Goal: Task Accomplishment & Management: Use online tool/utility

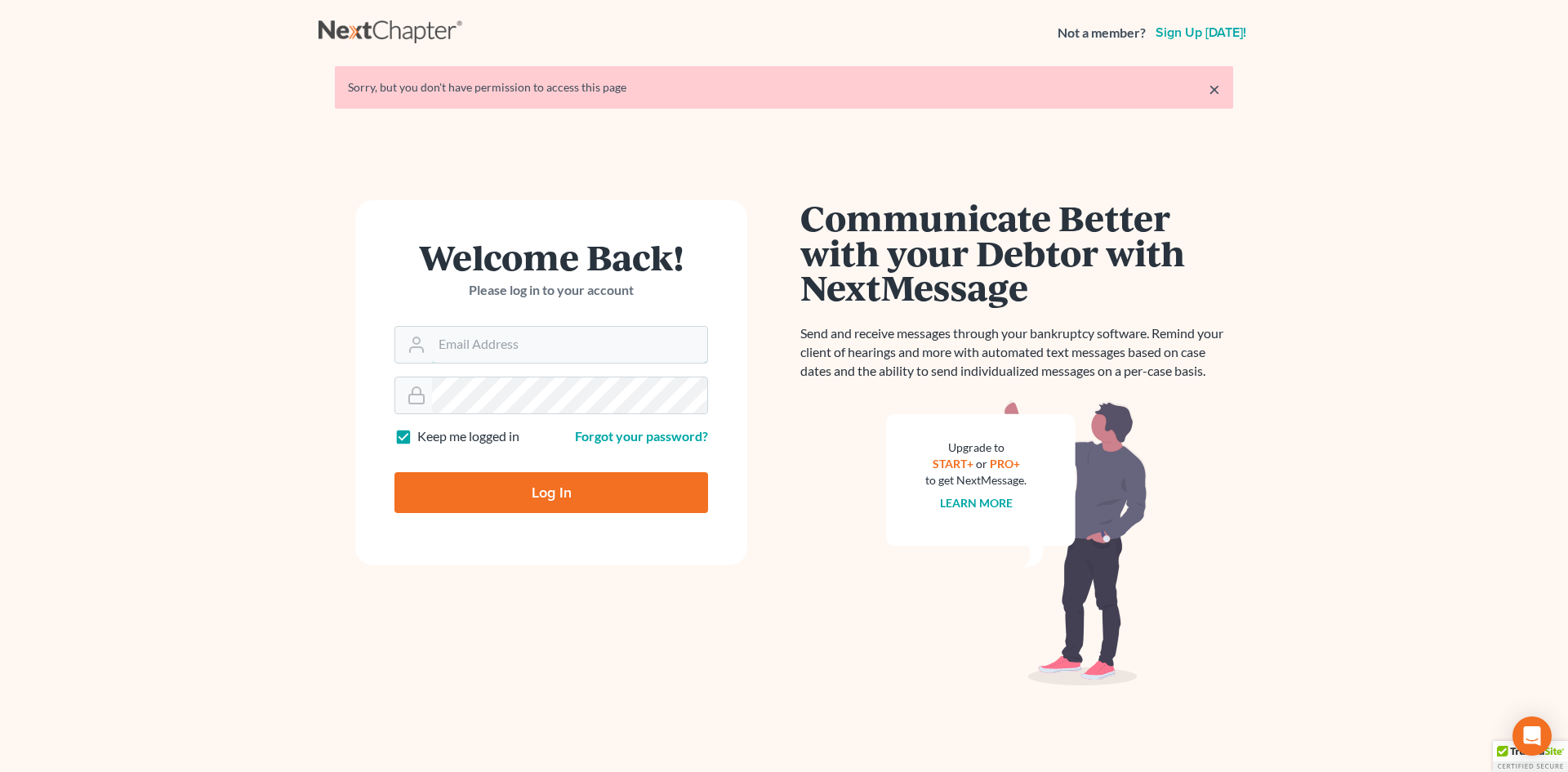
type input "[EMAIL_ADDRESS][DOMAIN_NAME]"
click at [502, 481] on input "Log In" at bounding box center [551, 493] width 313 height 41
type input "Thinking..."
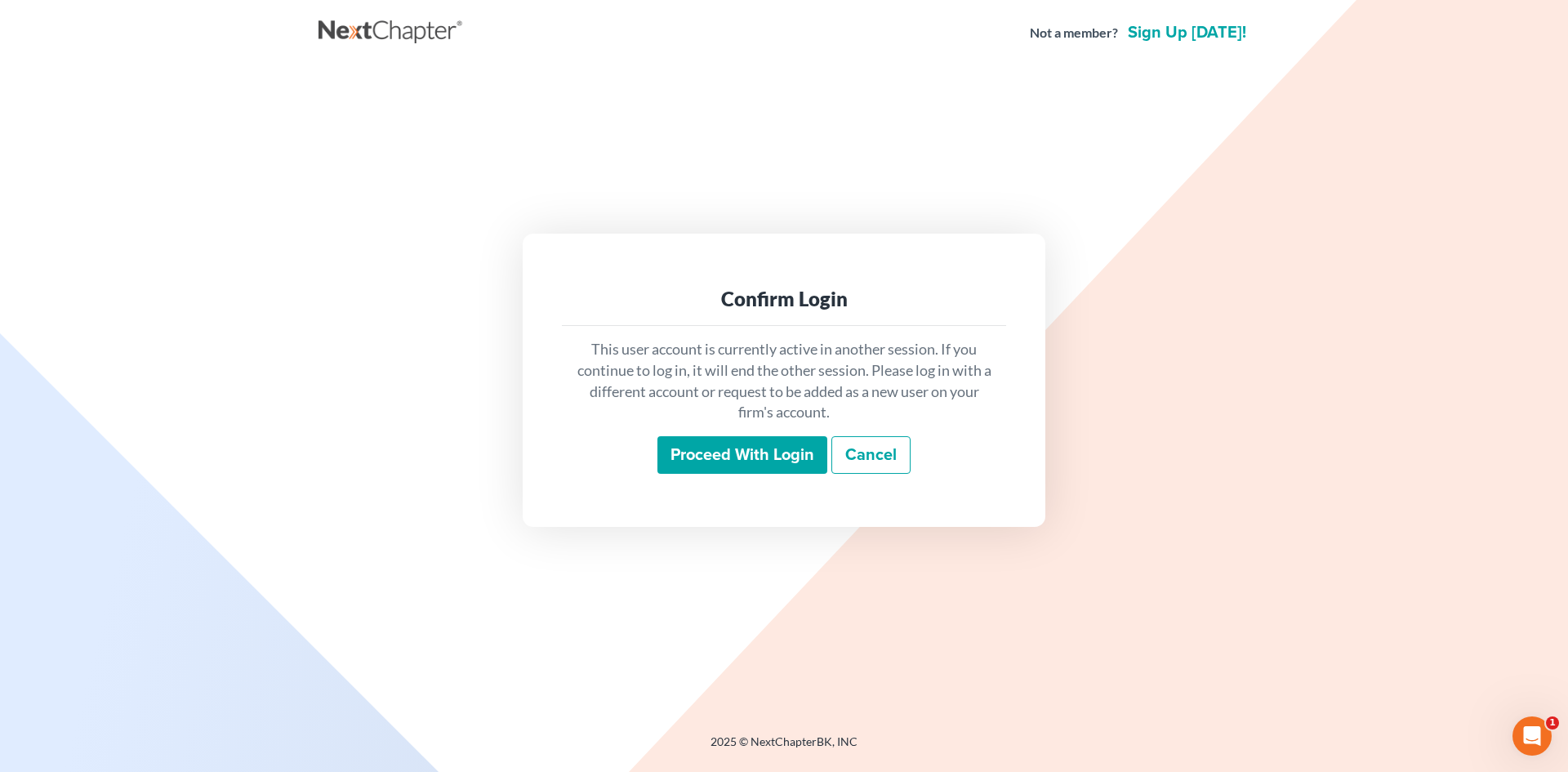
click at [756, 453] on input "Proceed with login" at bounding box center [742, 455] width 170 height 38
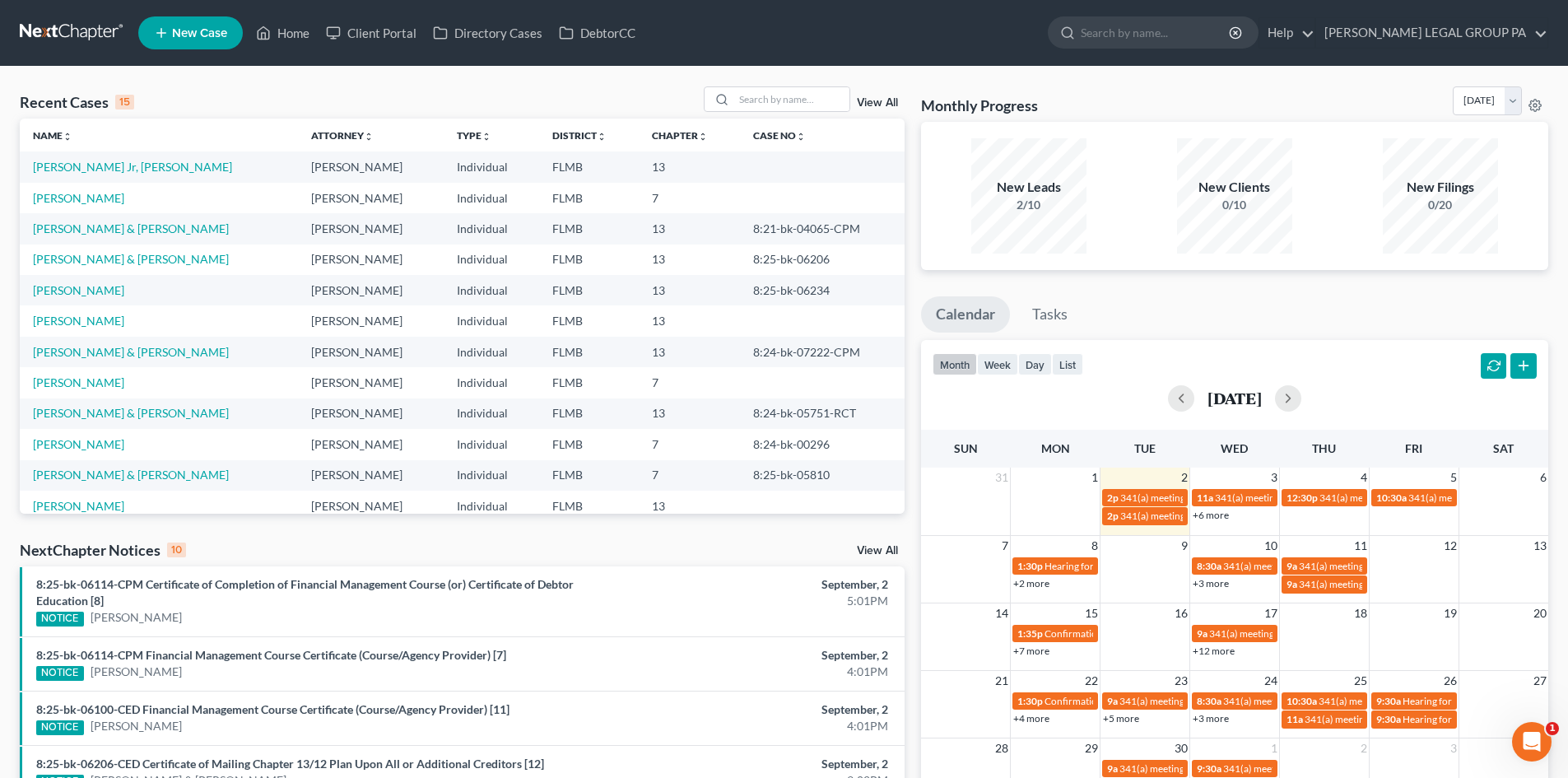
scroll to position [82, 0]
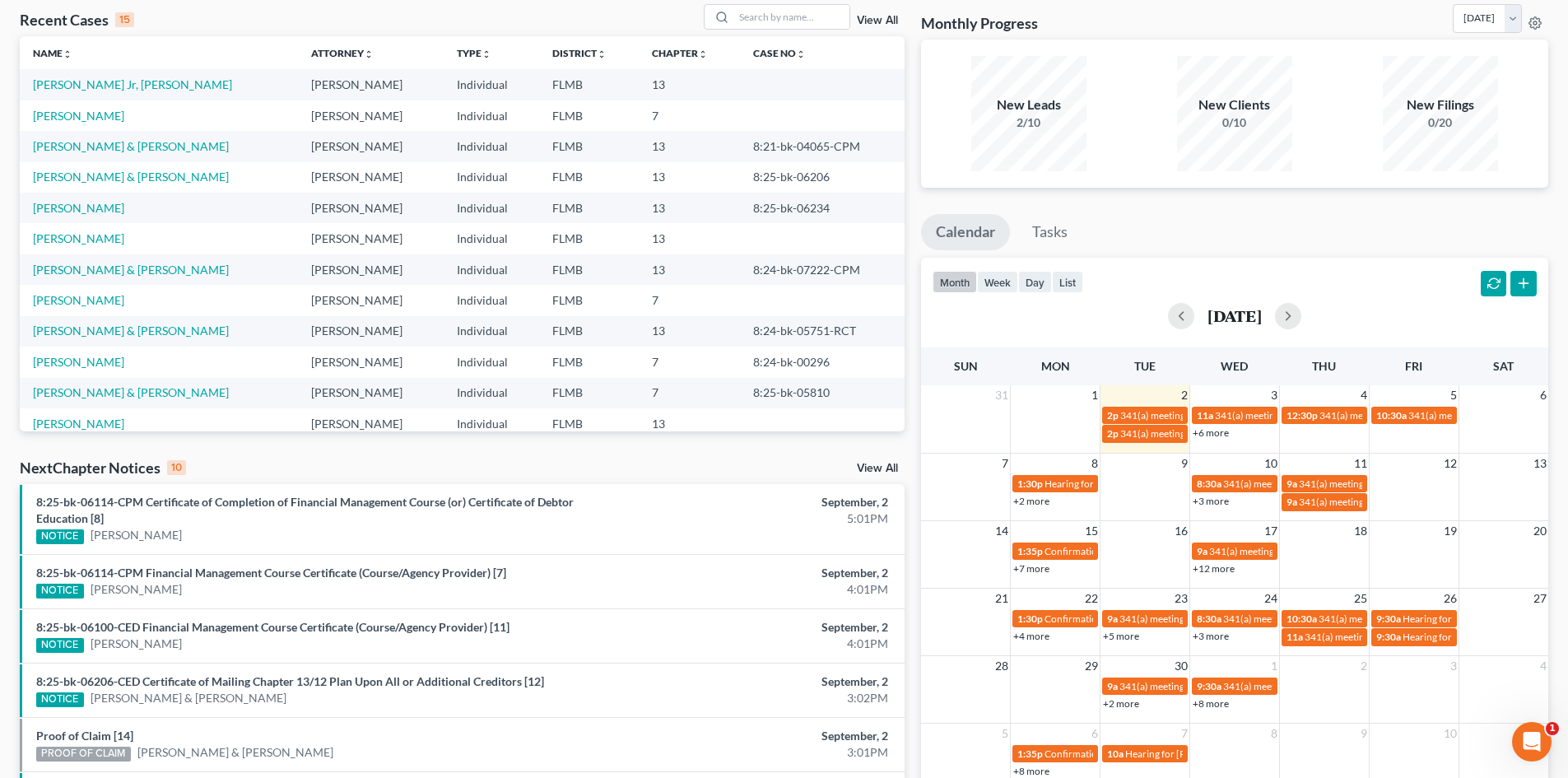
click at [1228, 495] on link "+3 more" at bounding box center [1211, 501] width 36 height 12
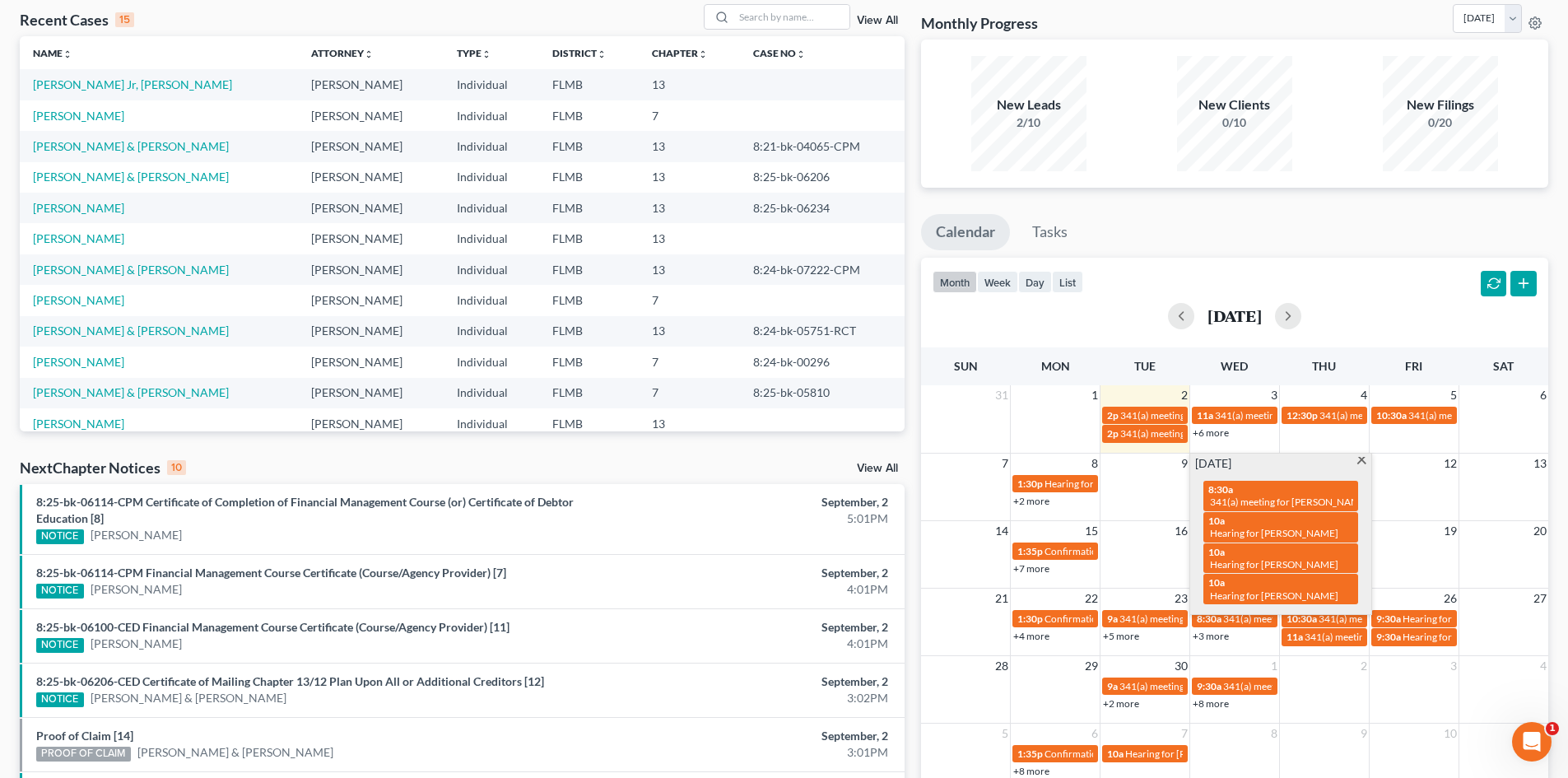
click at [1361, 460] on span at bounding box center [1362, 462] width 12 height 10
